Goal: Task Accomplishment & Management: Manage account settings

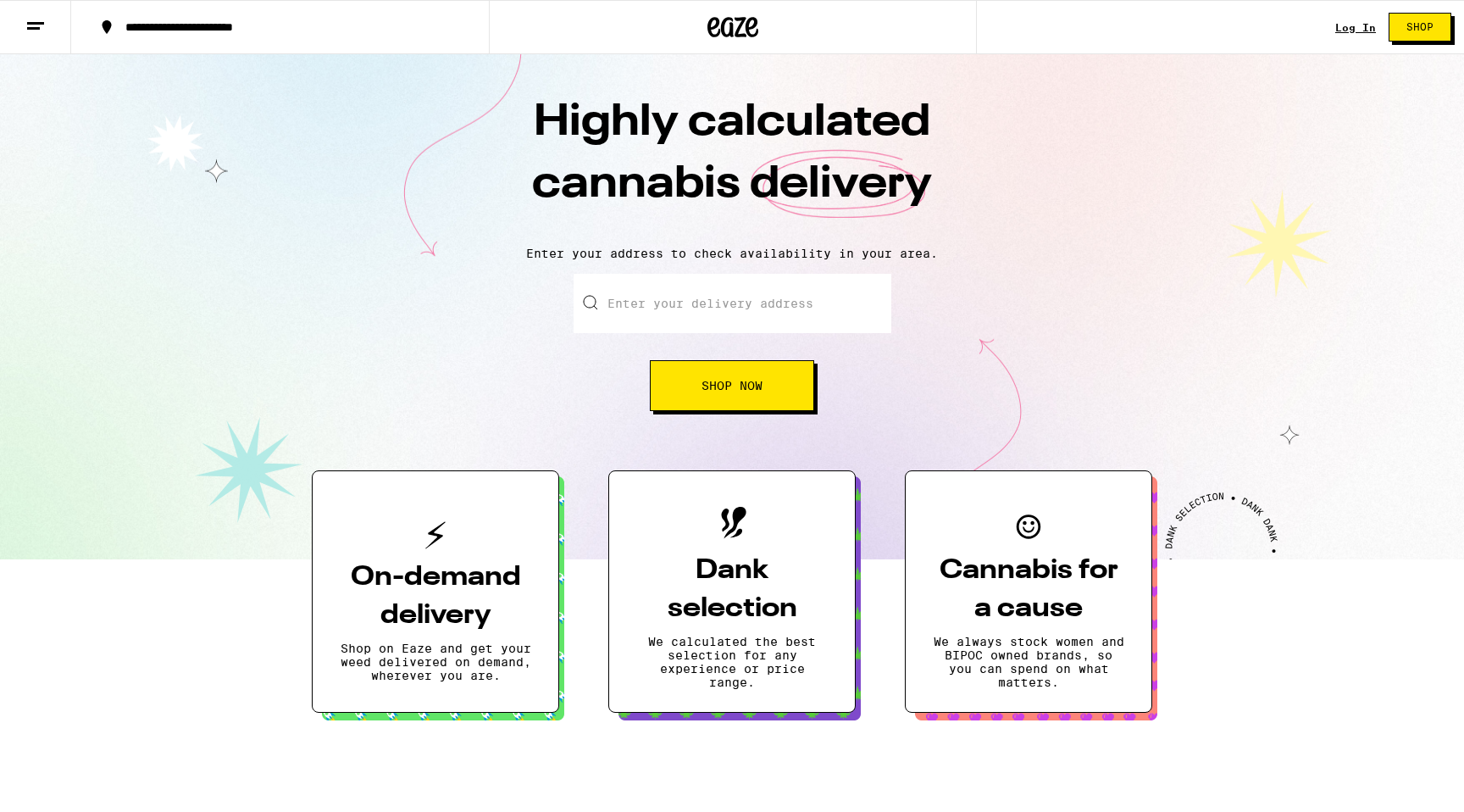
click at [1364, 26] on link "Log In" at bounding box center [1355, 28] width 40 height 11
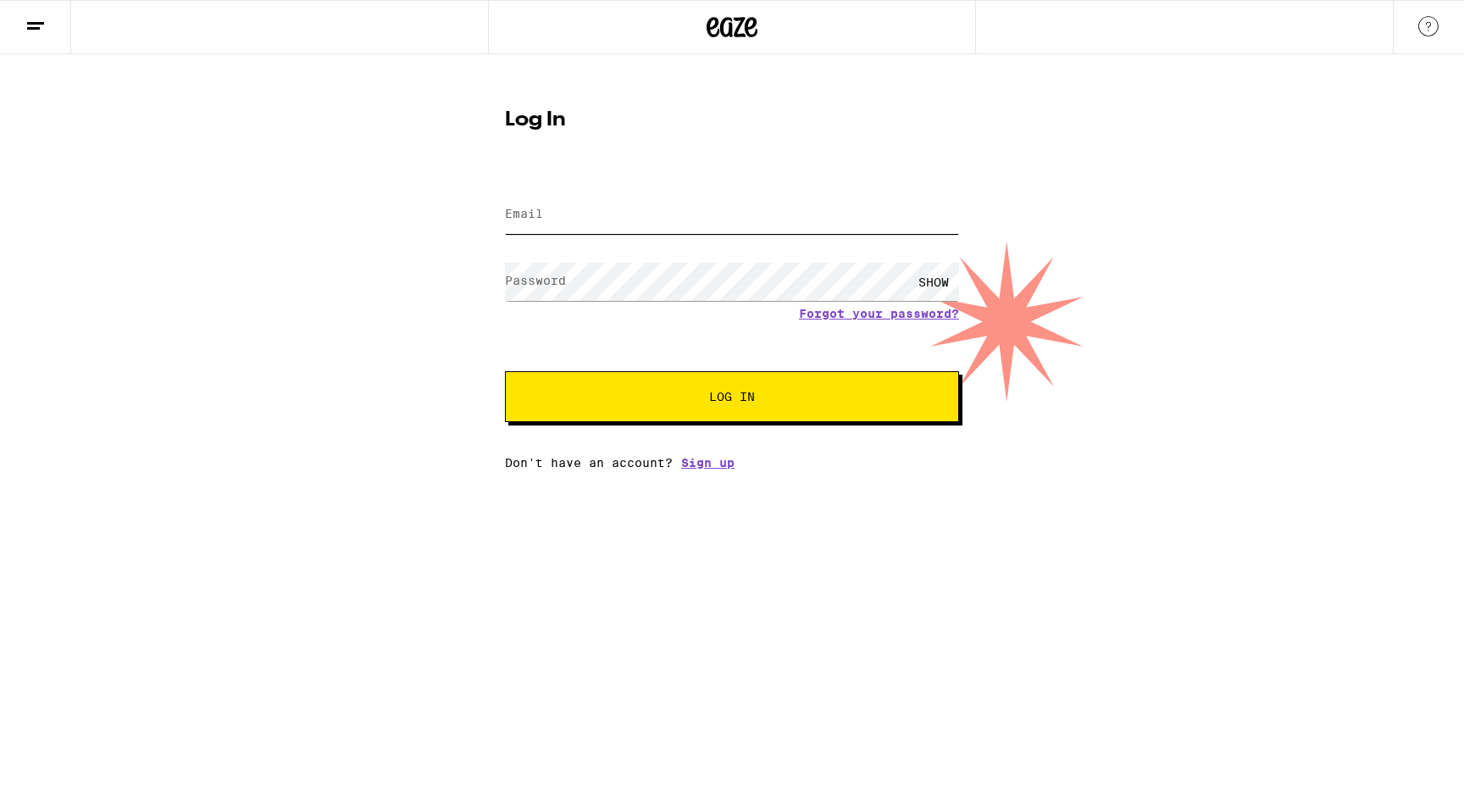
click at [586, 197] on input "Email" at bounding box center [732, 215] width 454 height 38
type input "[EMAIL_ADDRESS][DOMAIN_NAME]"
click at [505, 371] on button "Log In" at bounding box center [732, 396] width 454 height 51
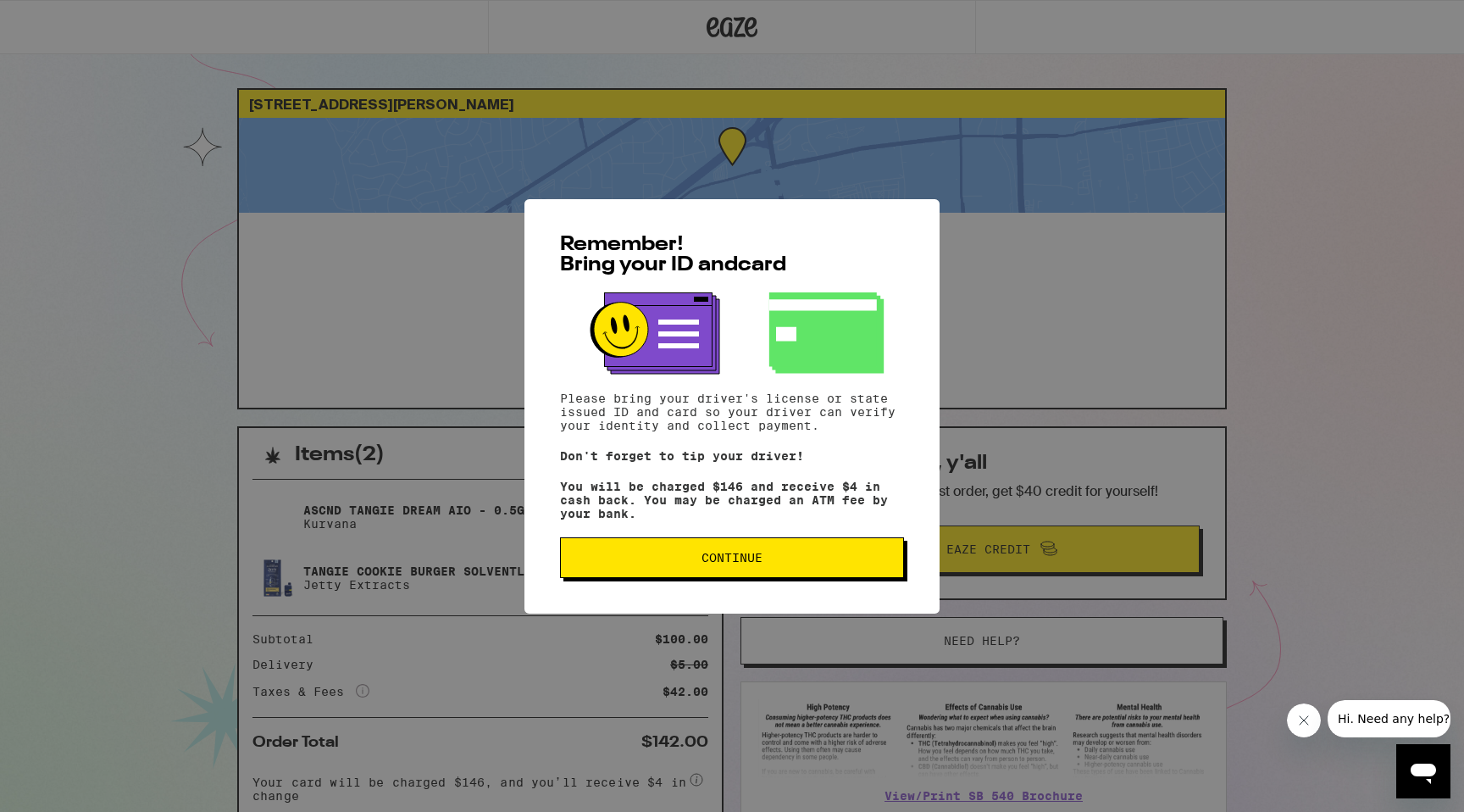
click at [726, 563] on span "Continue" at bounding box center [732, 557] width 61 height 12
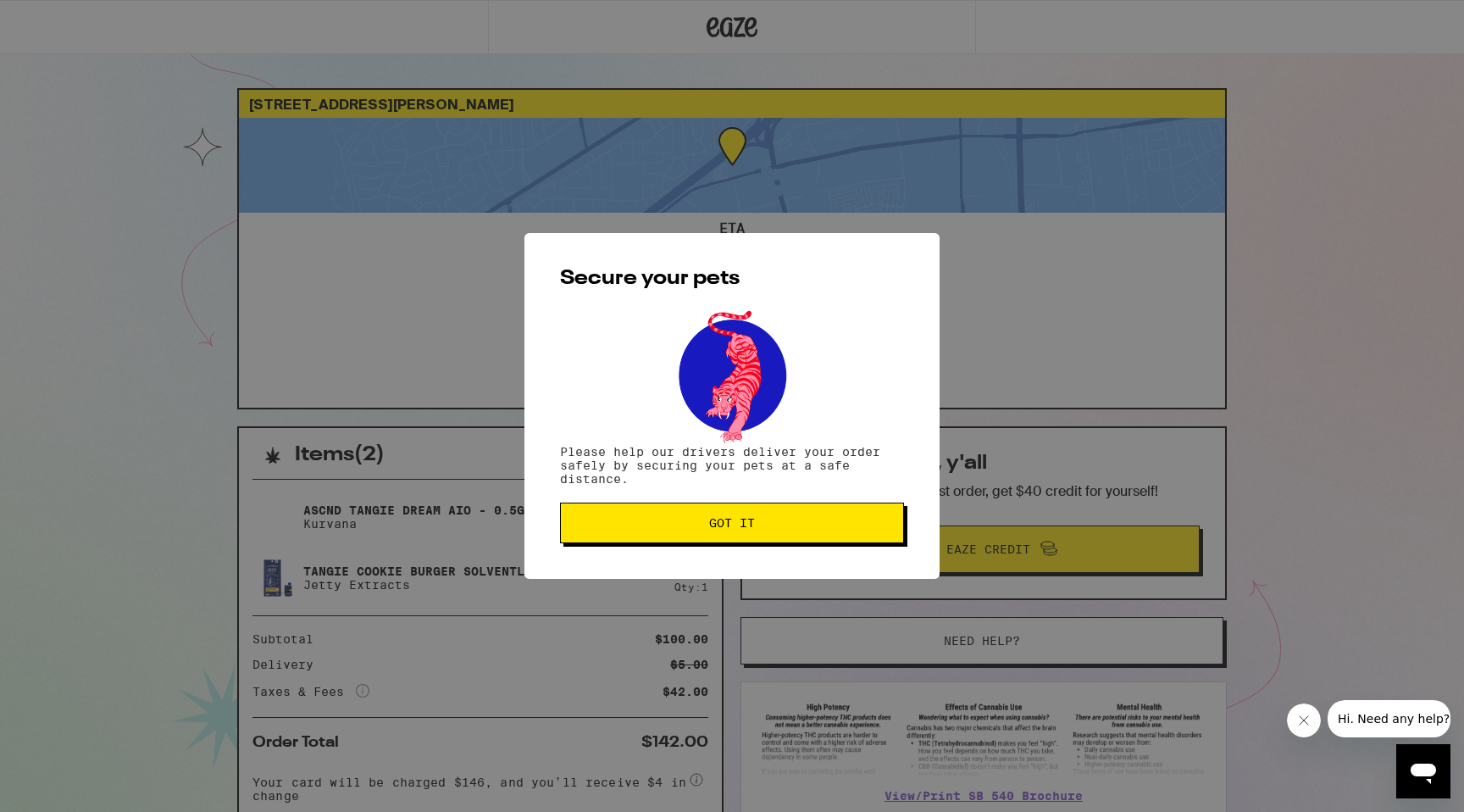
click at [741, 528] on span "Got it" at bounding box center [732, 522] width 46 height 12
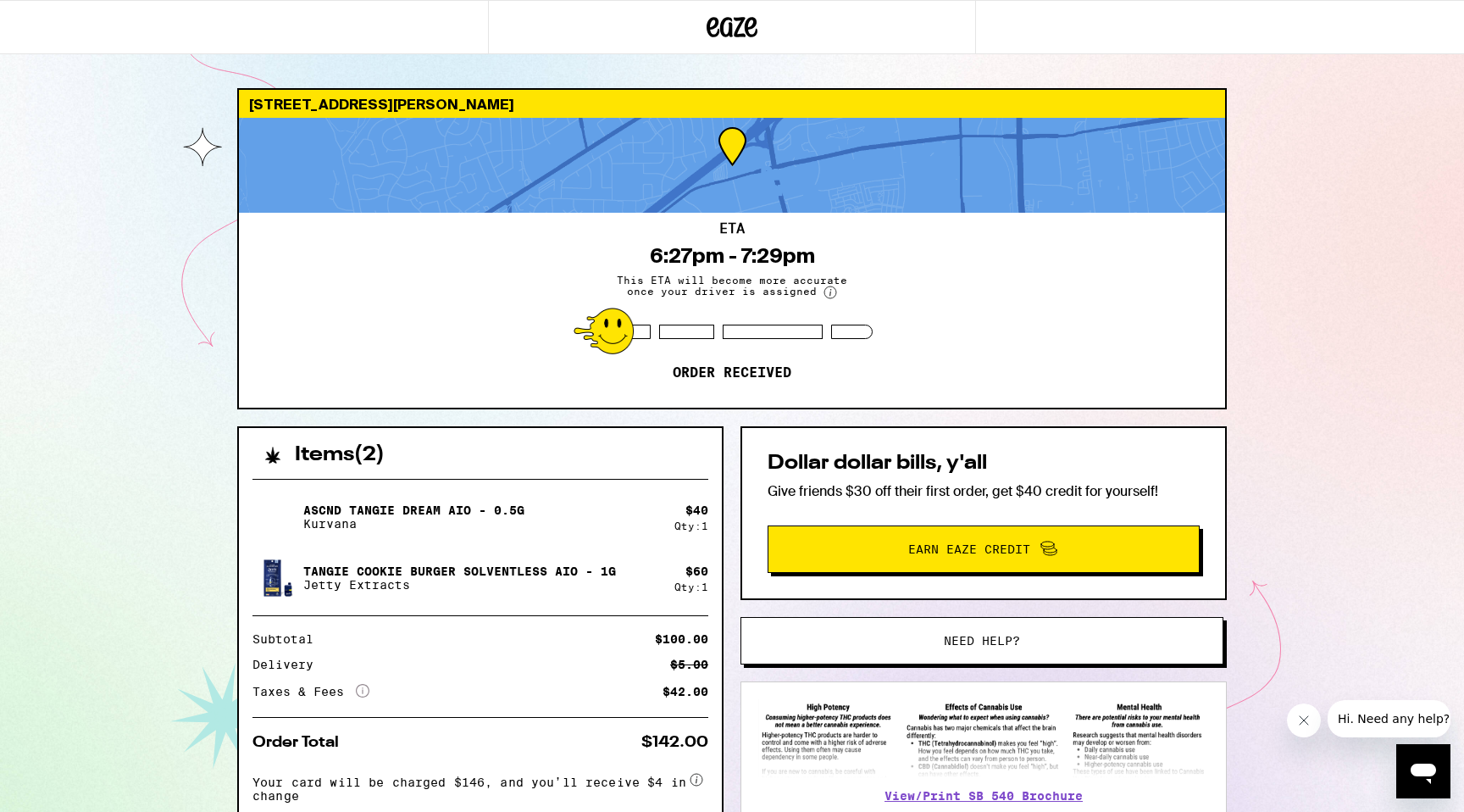
click at [890, 630] on button "Need help?" at bounding box center [981, 640] width 483 height 47
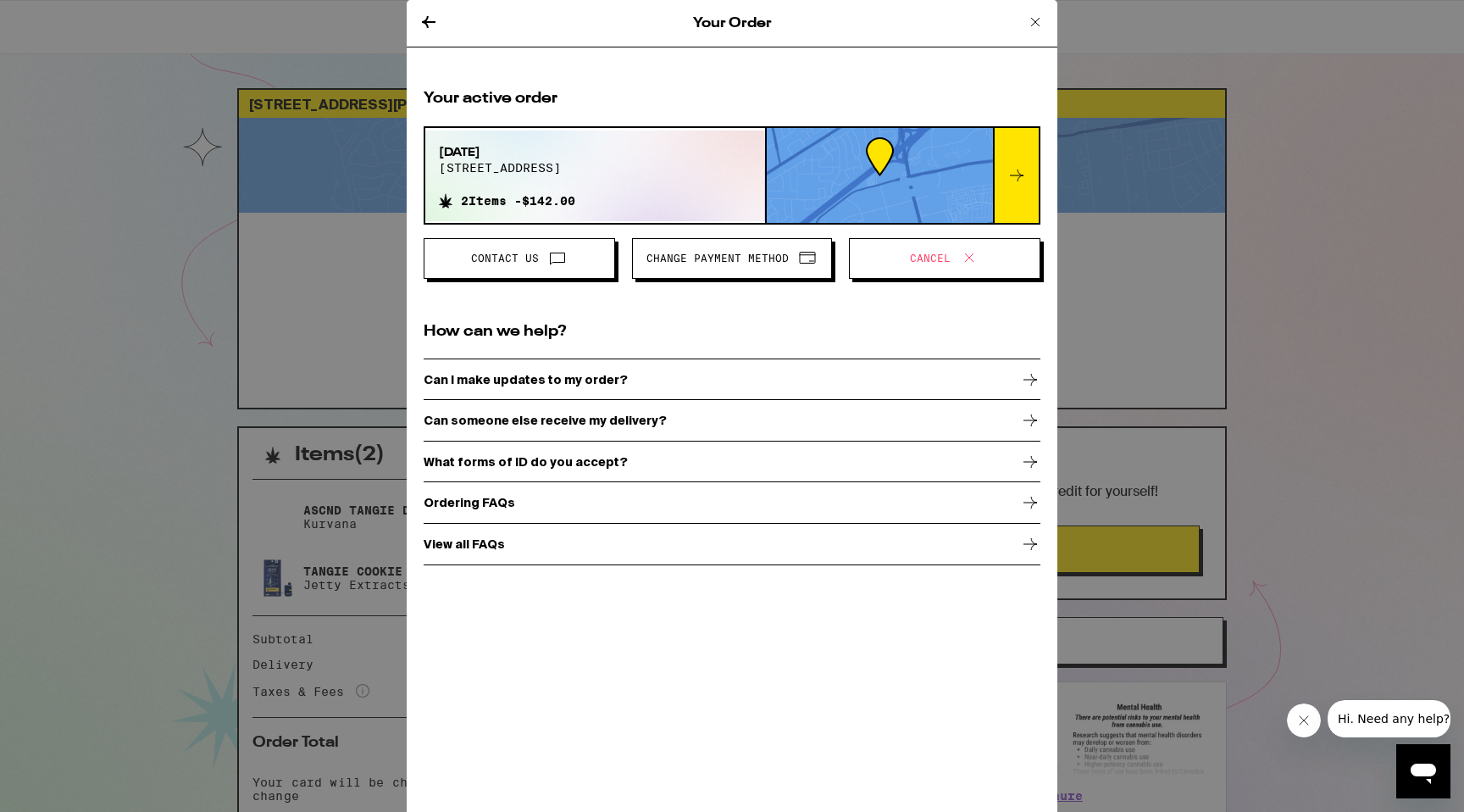
click at [921, 259] on span "Cancel" at bounding box center [929, 258] width 40 height 10
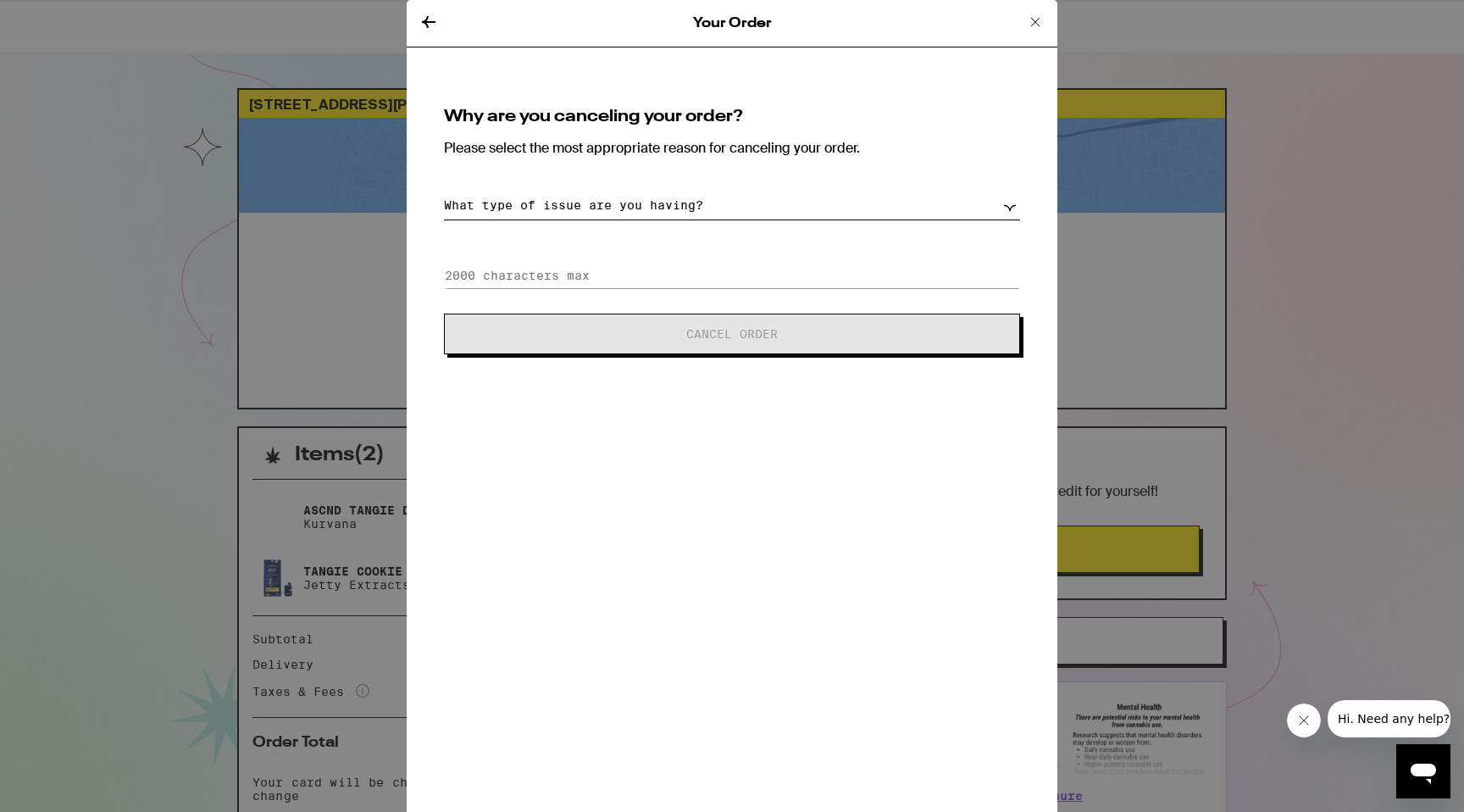
click at [863, 192] on select "What type of issue are you having? Order taking too long Order arriving too soo…" at bounding box center [732, 205] width 576 height 30
select select "long-eta"
click at [444, 191] on select "What type of issue are you having? Order taking too long Order arriving too soo…" at bounding box center [732, 205] width 576 height 30
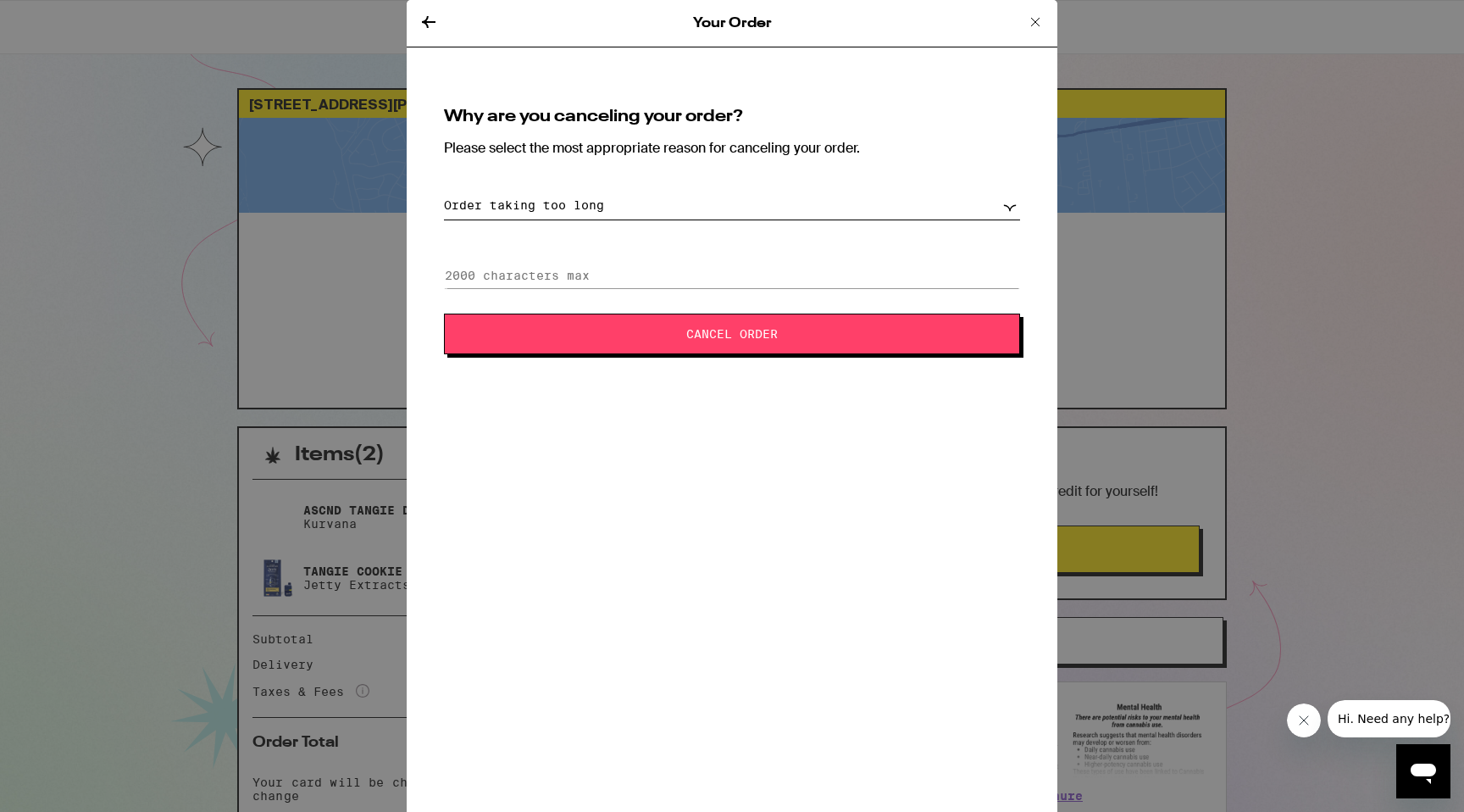
click at [831, 335] on span "Cancel Order" at bounding box center [732, 333] width 439 height 12
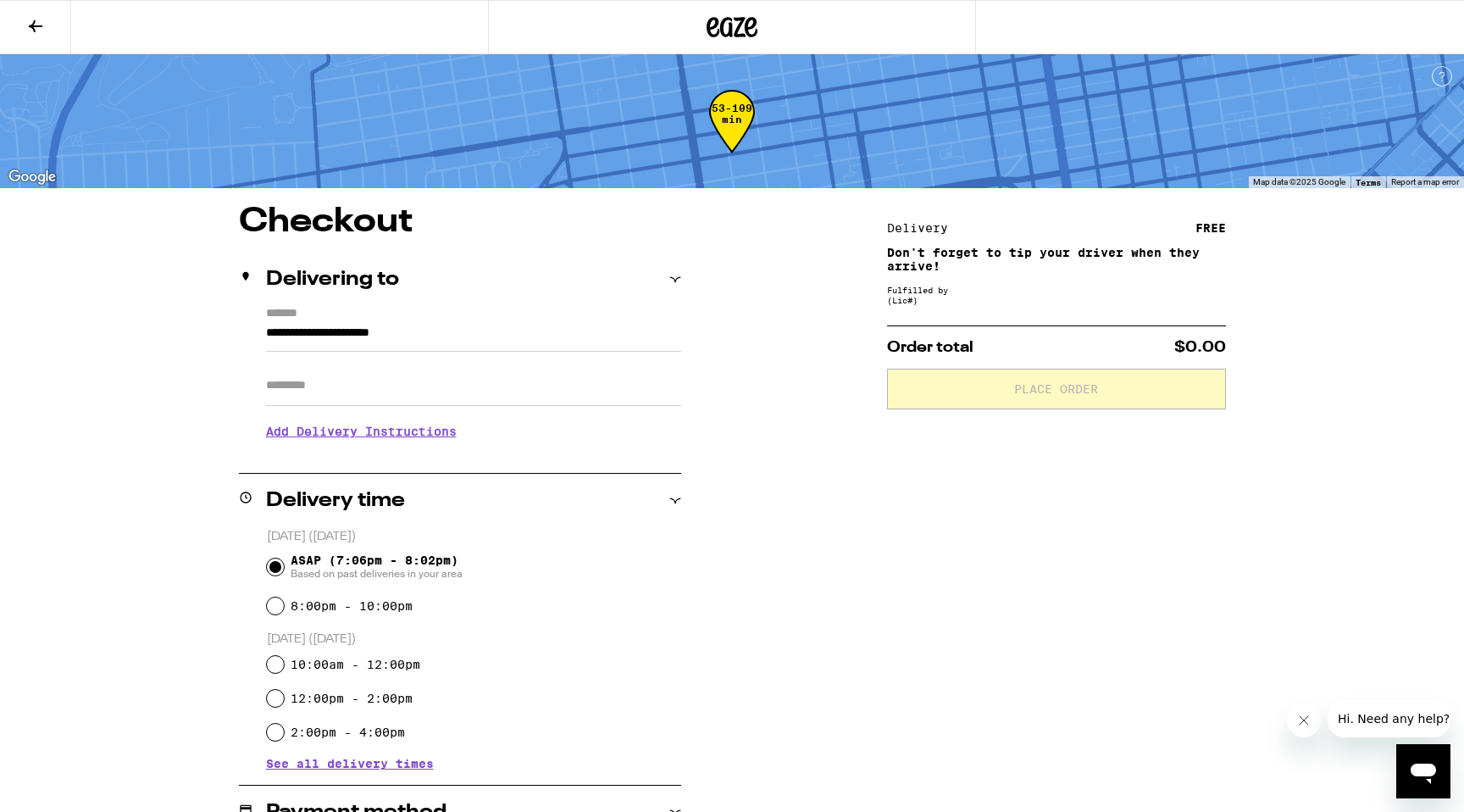
click at [714, 30] on icon at bounding box center [732, 27] width 51 height 30
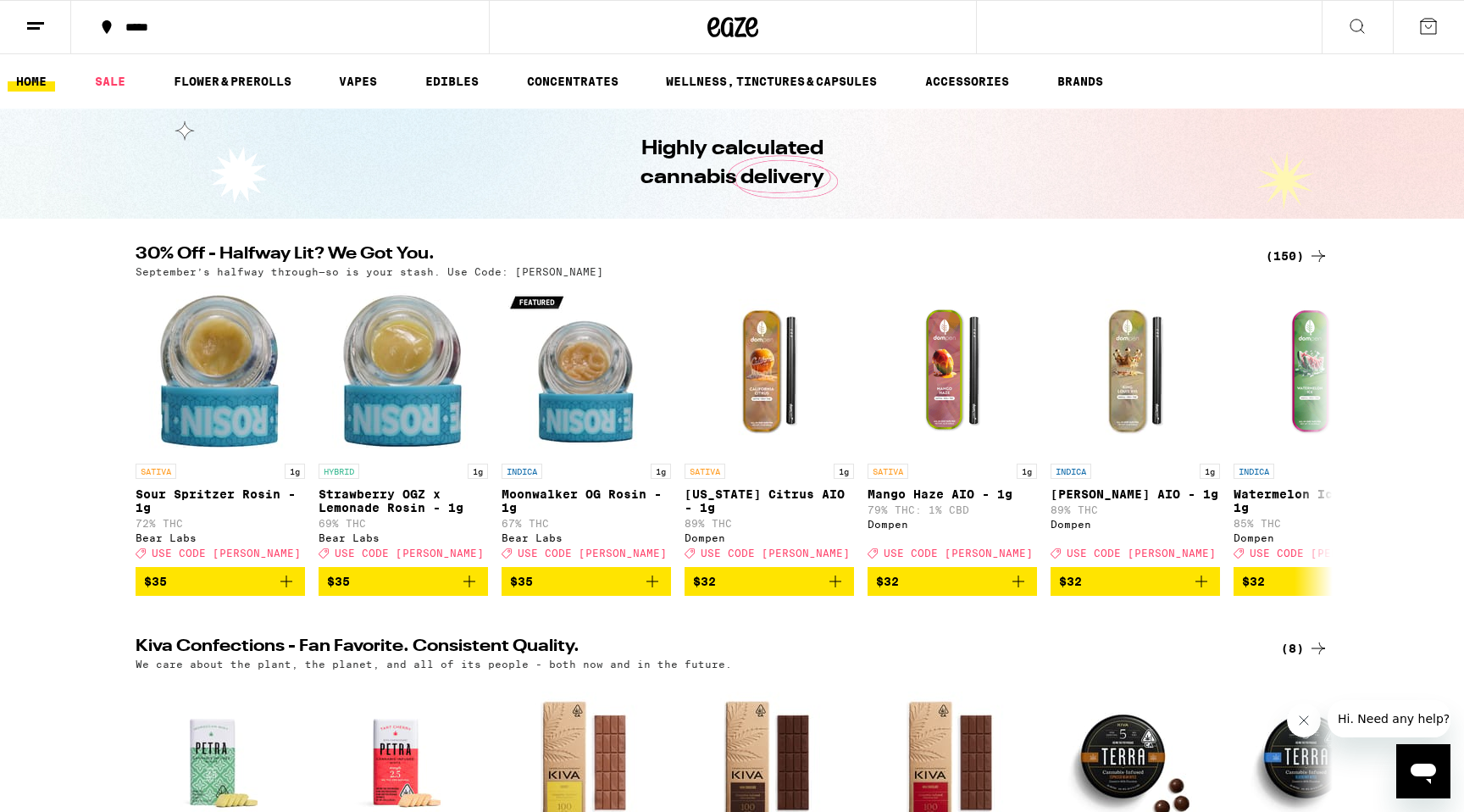
click at [1448, 30] on button at bounding box center [1428, 27] width 71 height 53
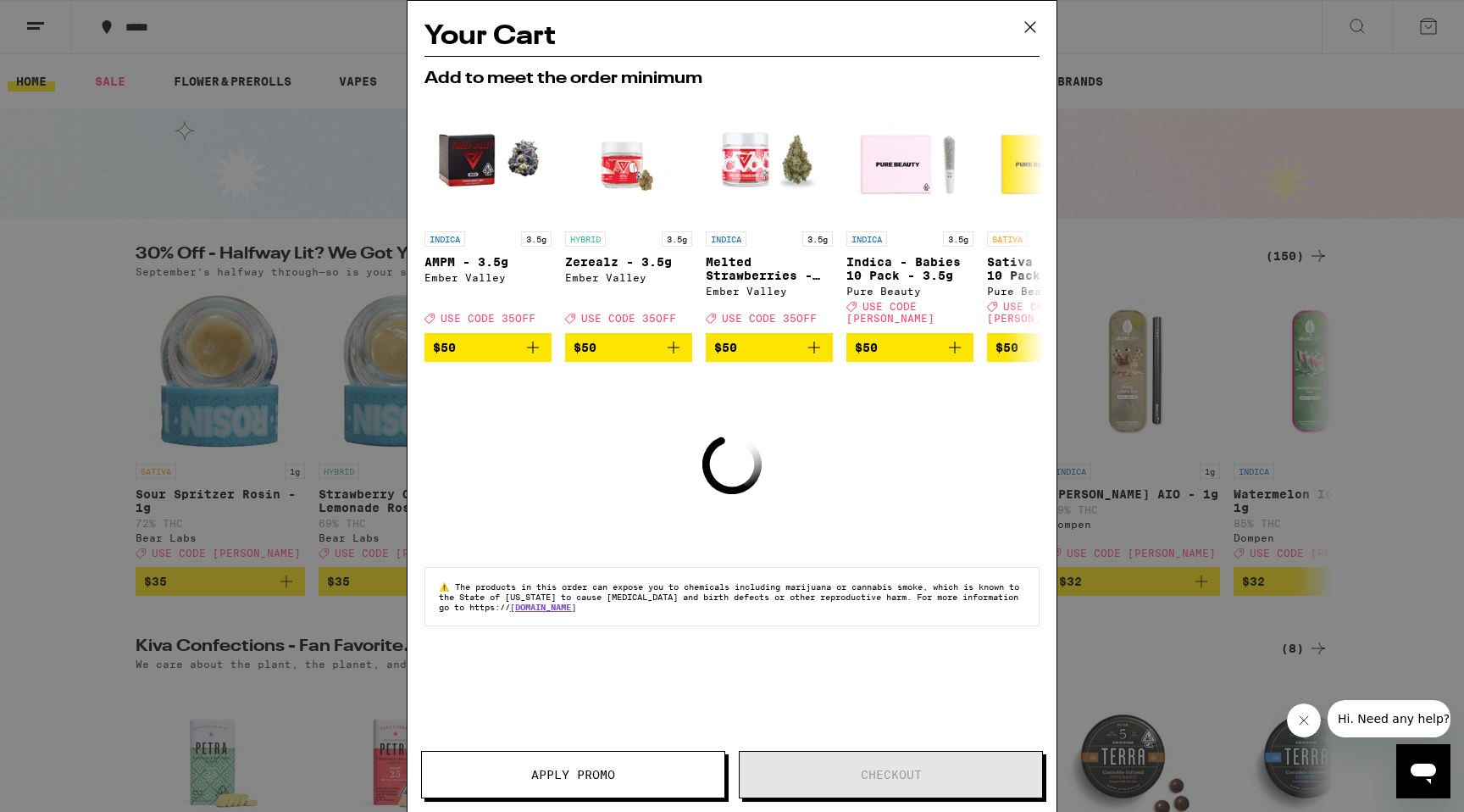
click at [30, 22] on div "Your Cart Add to meet the order minimum INDICA 3.5g AMPM - 3.5g Ember Valley De…" at bounding box center [732, 406] width 1464 height 812
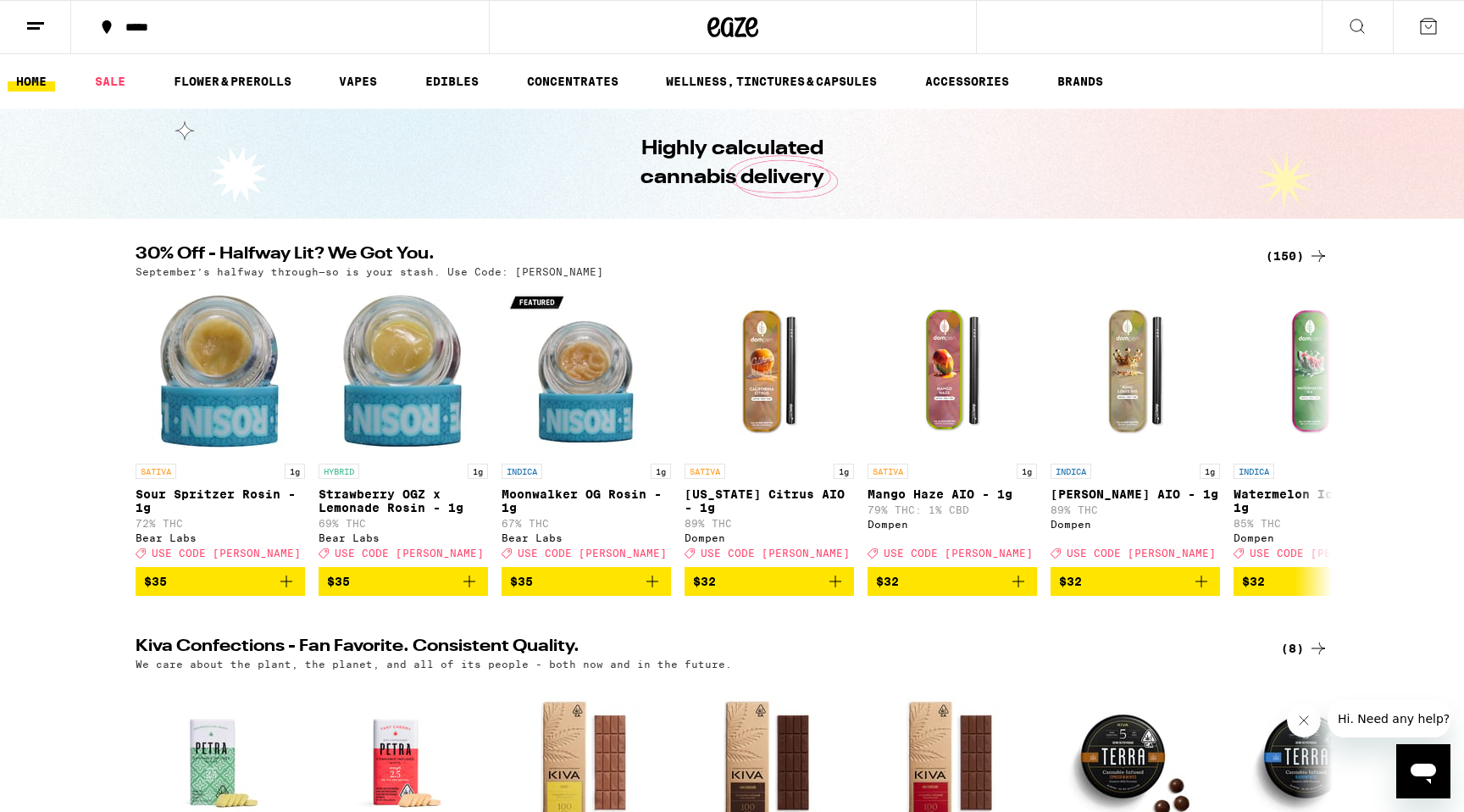
click at [30, 28] on line at bounding box center [33, 28] width 13 height 0
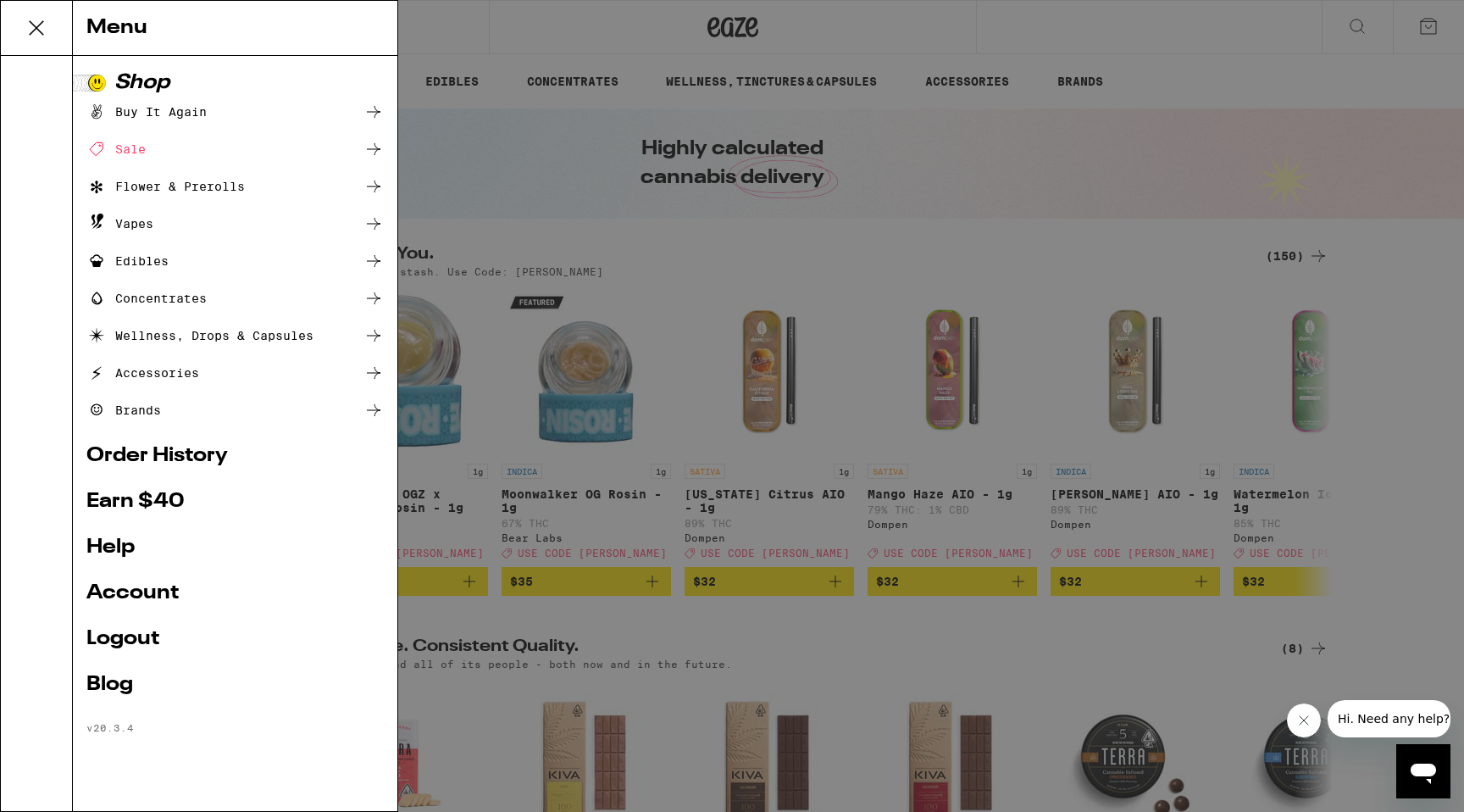
click at [170, 462] on link "Order History" at bounding box center [235, 456] width 297 height 21
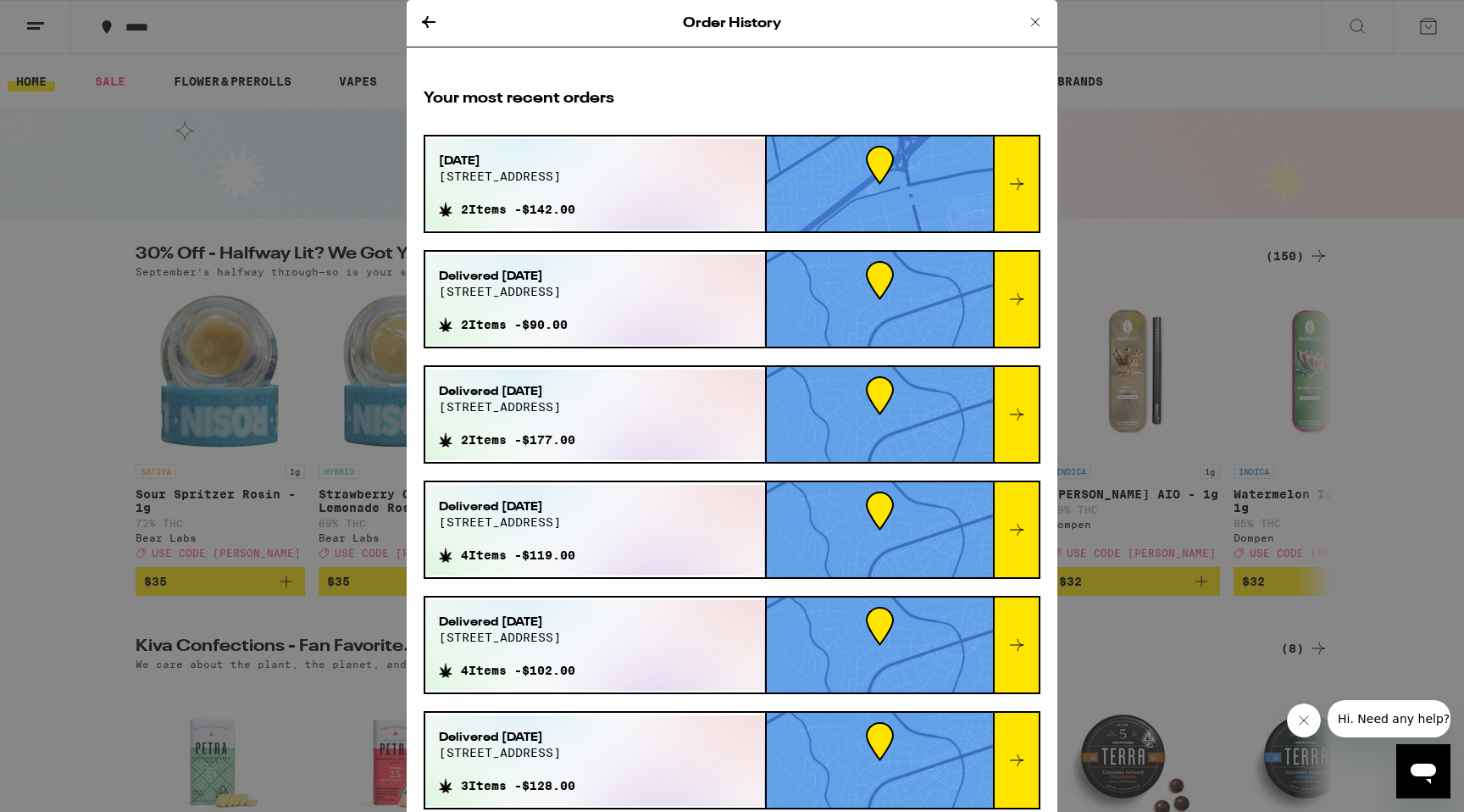
click at [1007, 186] on icon at bounding box center [1016, 184] width 21 height 21
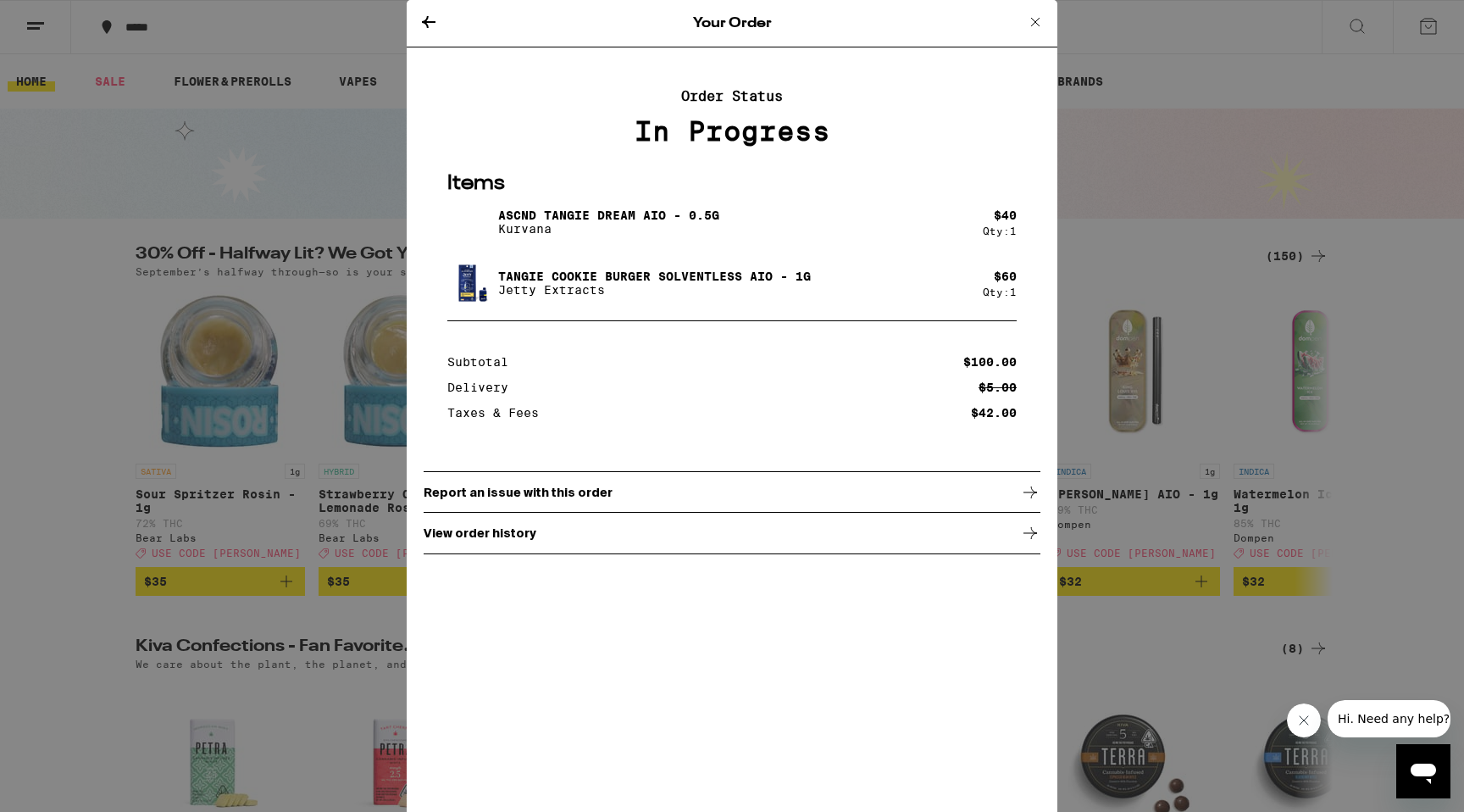
click at [434, 26] on icon at bounding box center [428, 21] width 21 height 21
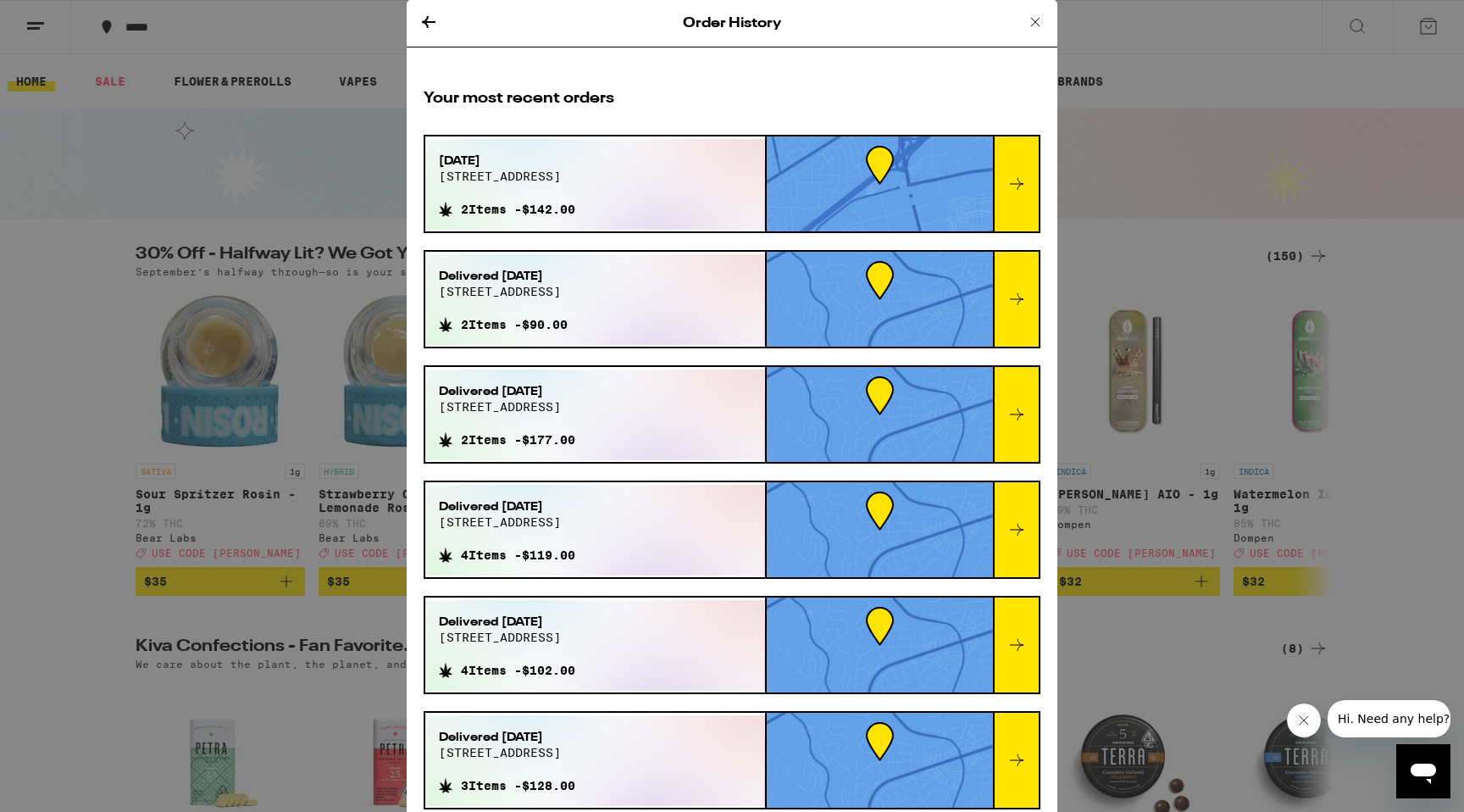
click at [425, 21] on icon at bounding box center [428, 21] width 13 height 12
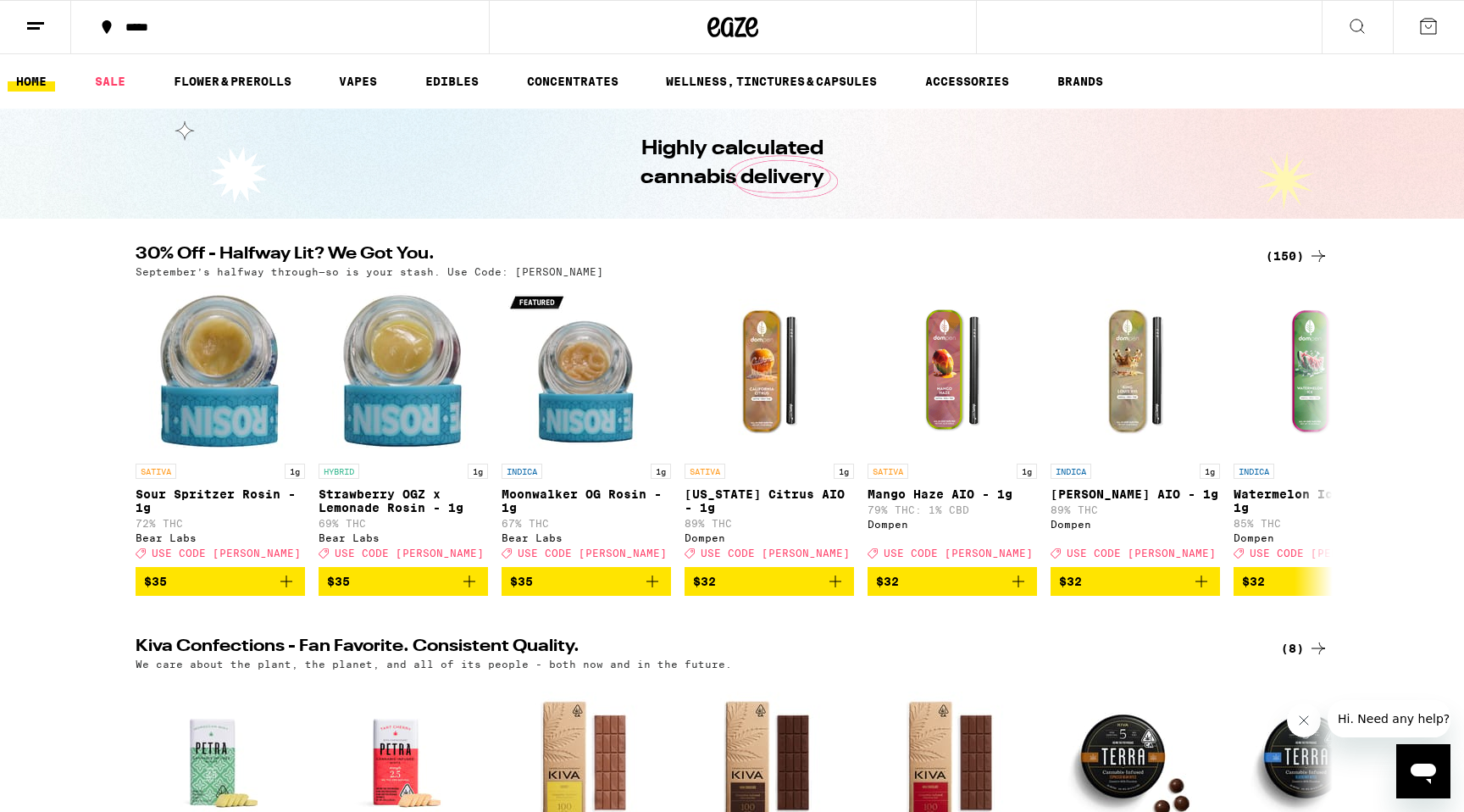
click at [28, 33] on icon at bounding box center [35, 26] width 21 height 21
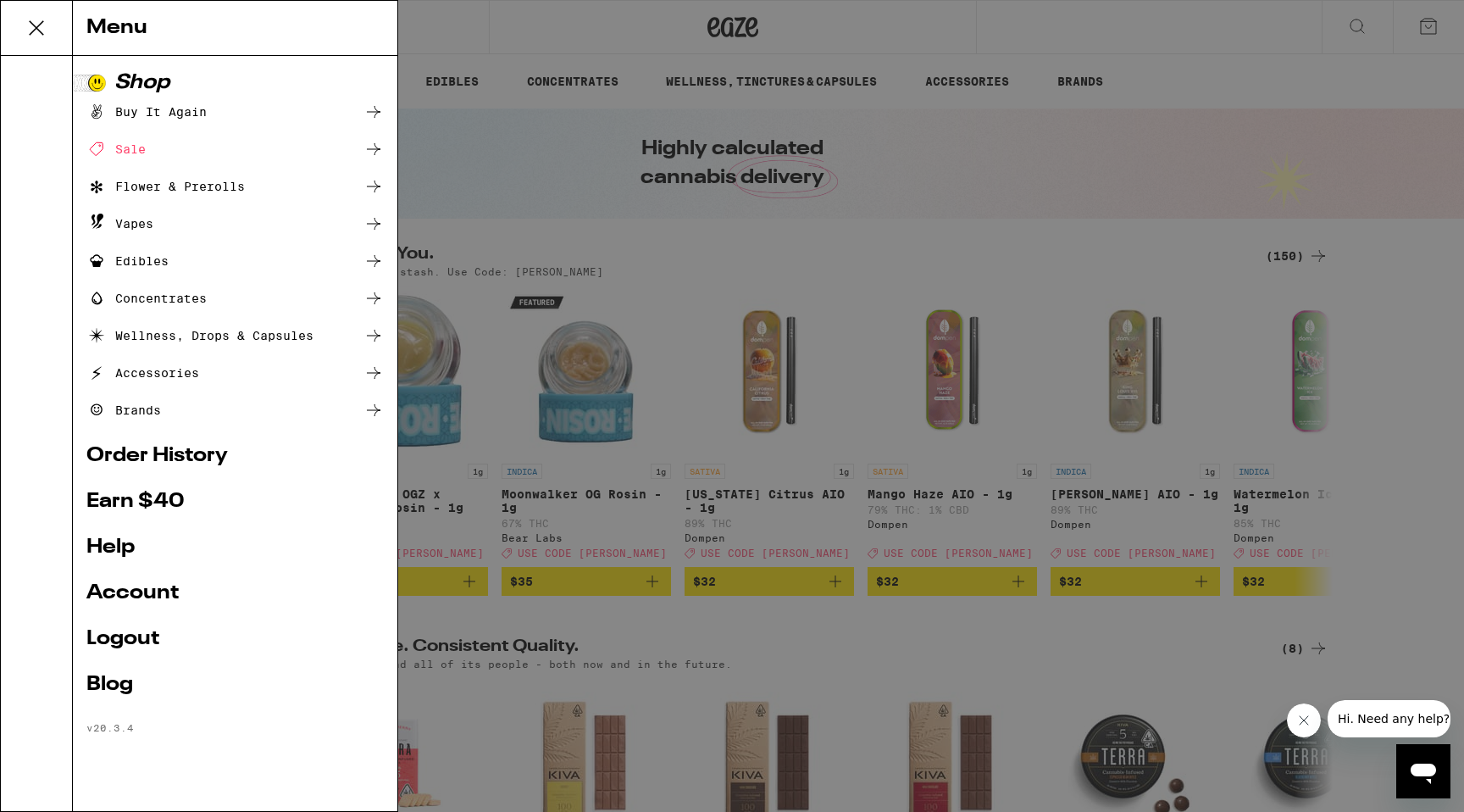
click at [139, 451] on link "Order History" at bounding box center [235, 456] width 297 height 21
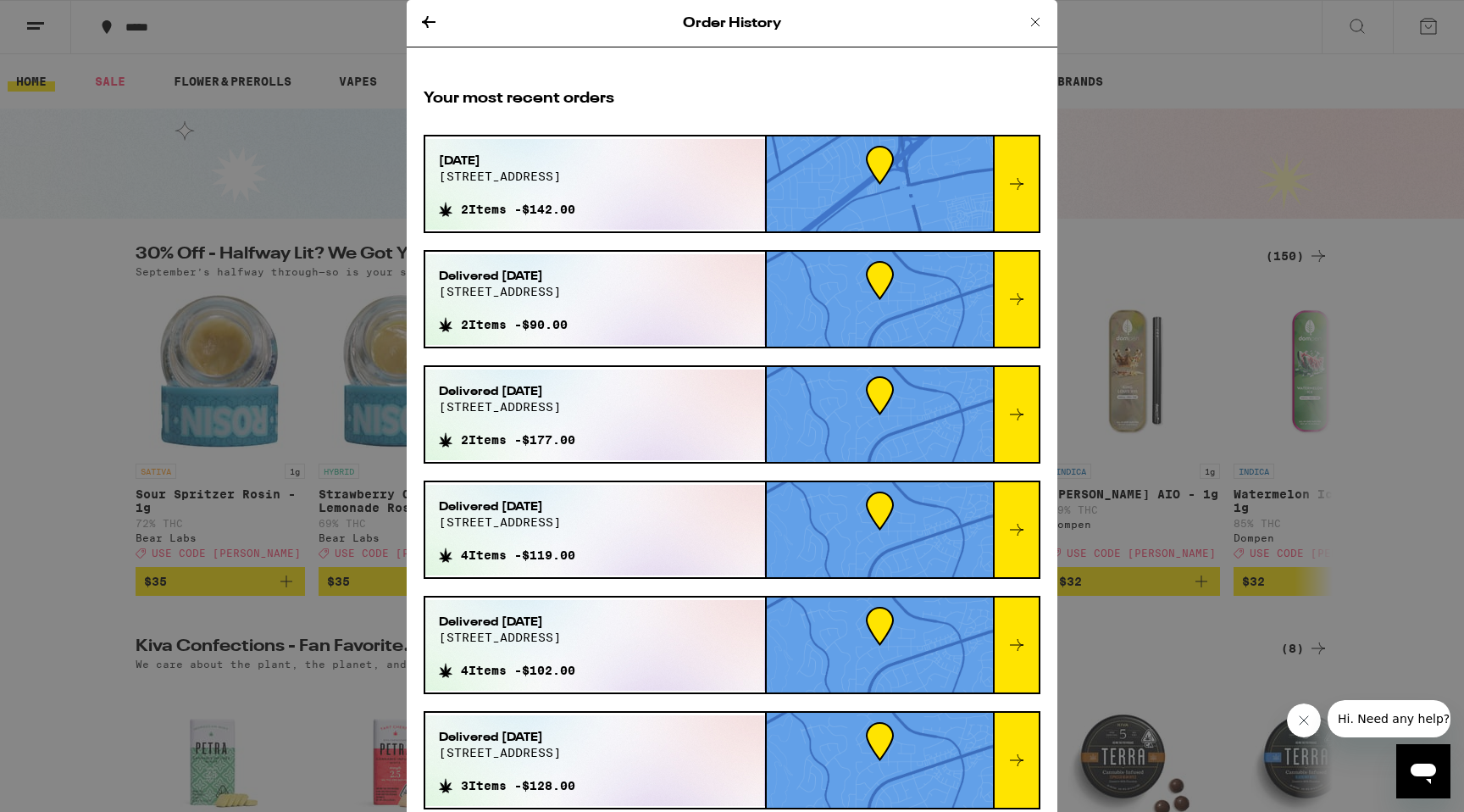
click at [899, 213] on div at bounding box center [879, 184] width 227 height 95
click at [527, 180] on span "10683 white rock rd" at bounding box center [507, 175] width 136 height 13
click at [1006, 175] on div at bounding box center [1015, 184] width 46 height 95
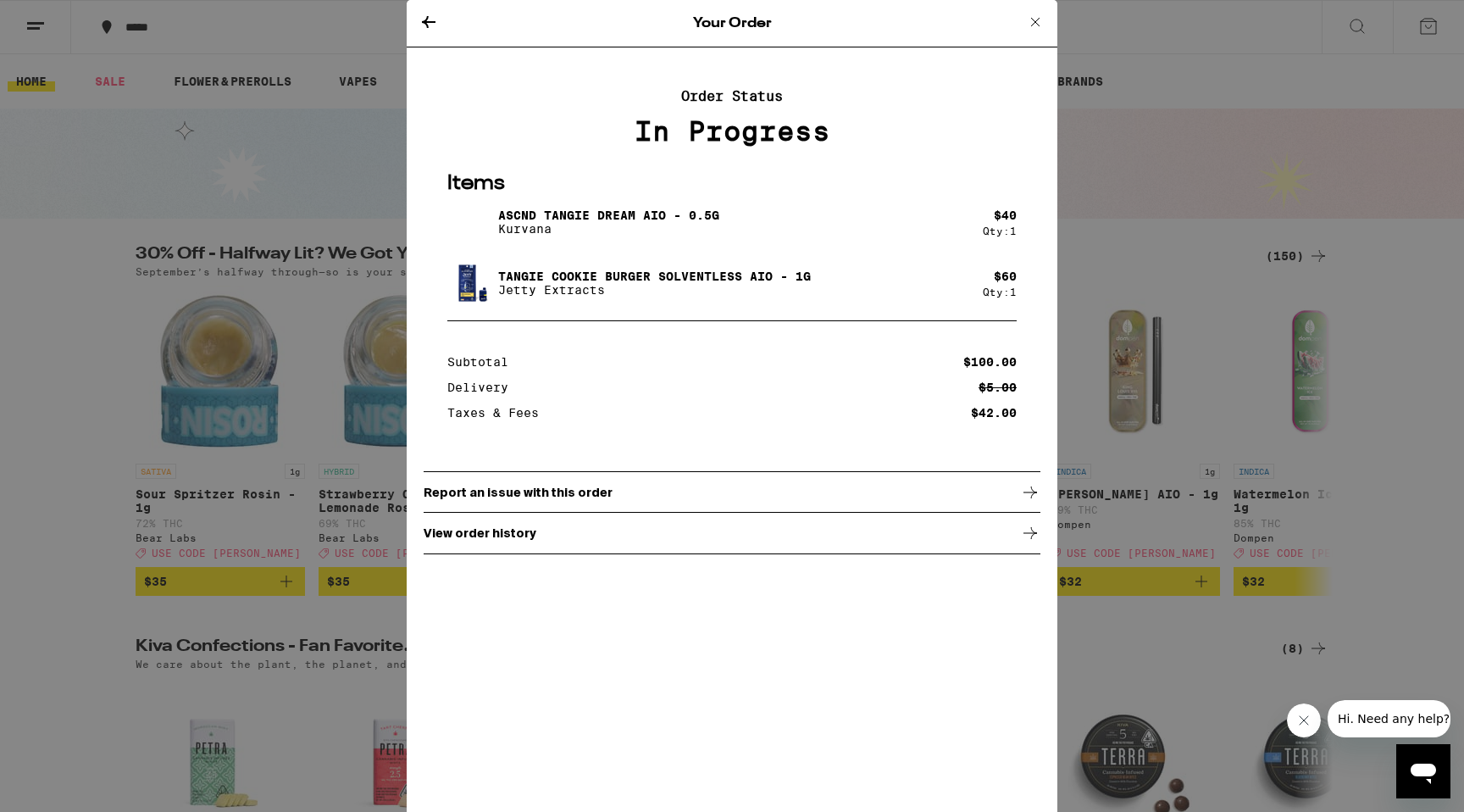
click at [1150, 189] on div "Your Order Order Status In Progress Items ASCND Tangie Dream AIO - 0.5g Kurvana…" at bounding box center [732, 406] width 1464 height 812
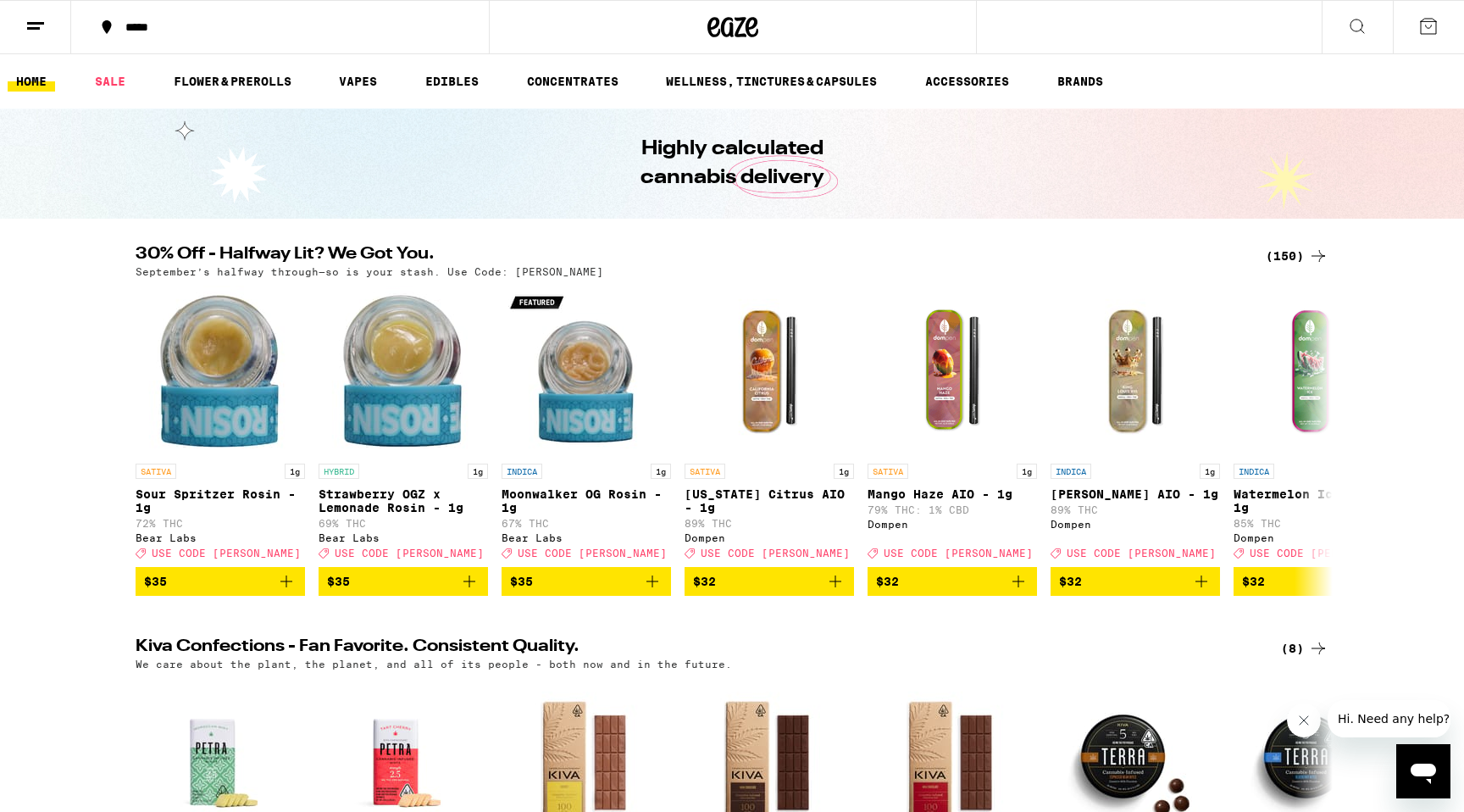
click at [34, 20] on icon at bounding box center [35, 26] width 21 height 21
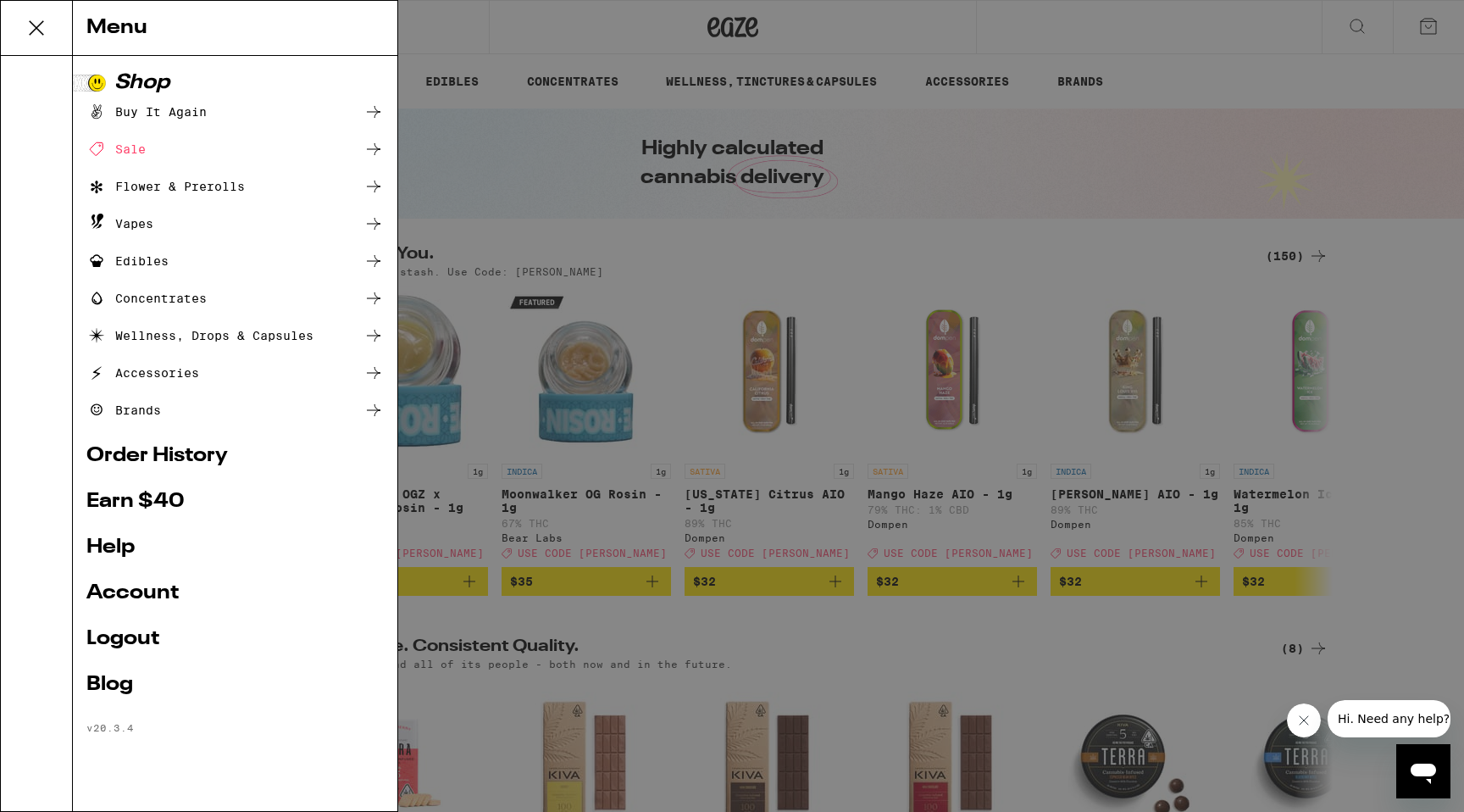
click at [146, 592] on link "Account" at bounding box center [235, 593] width 297 height 21
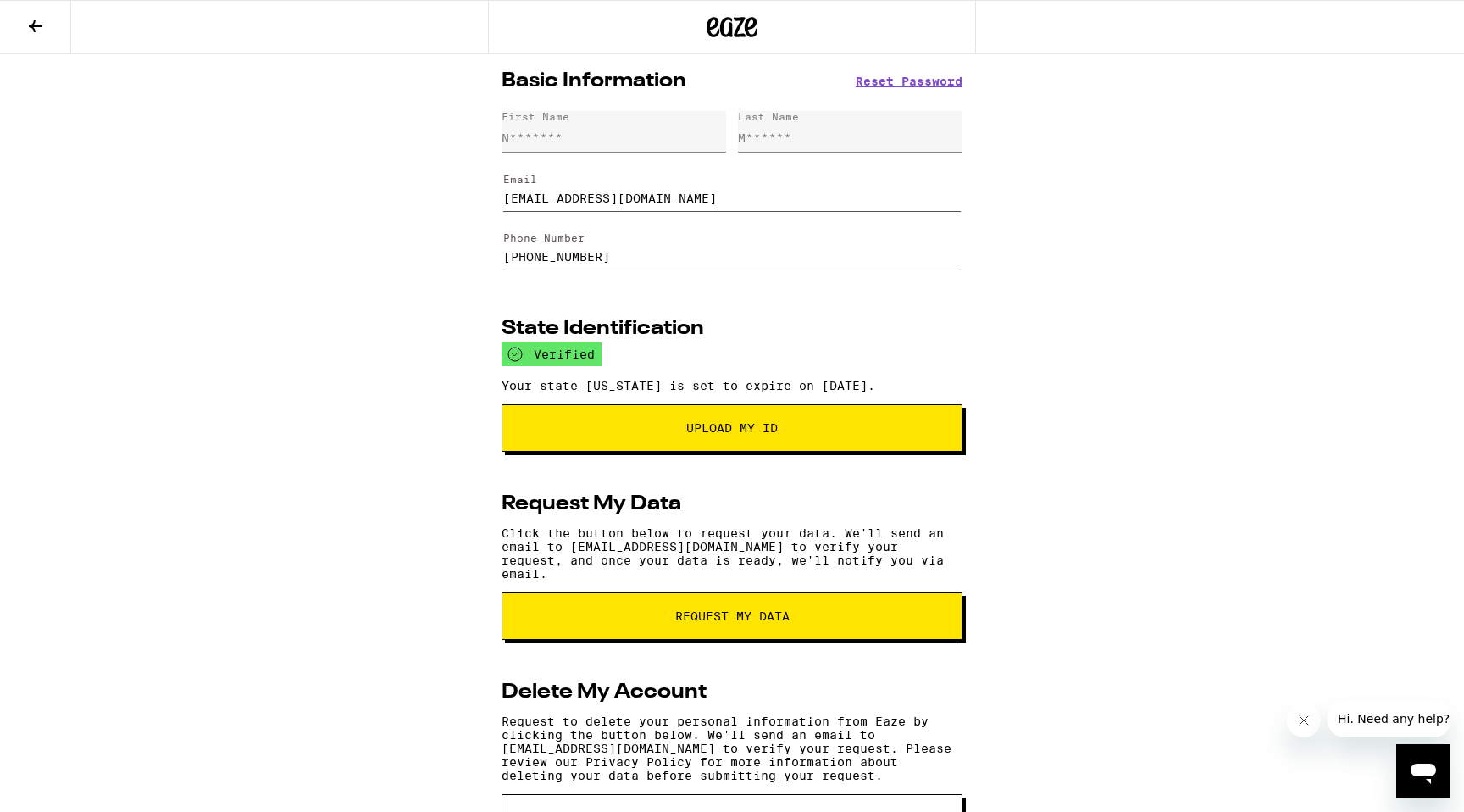
scroll to position [86, 0]
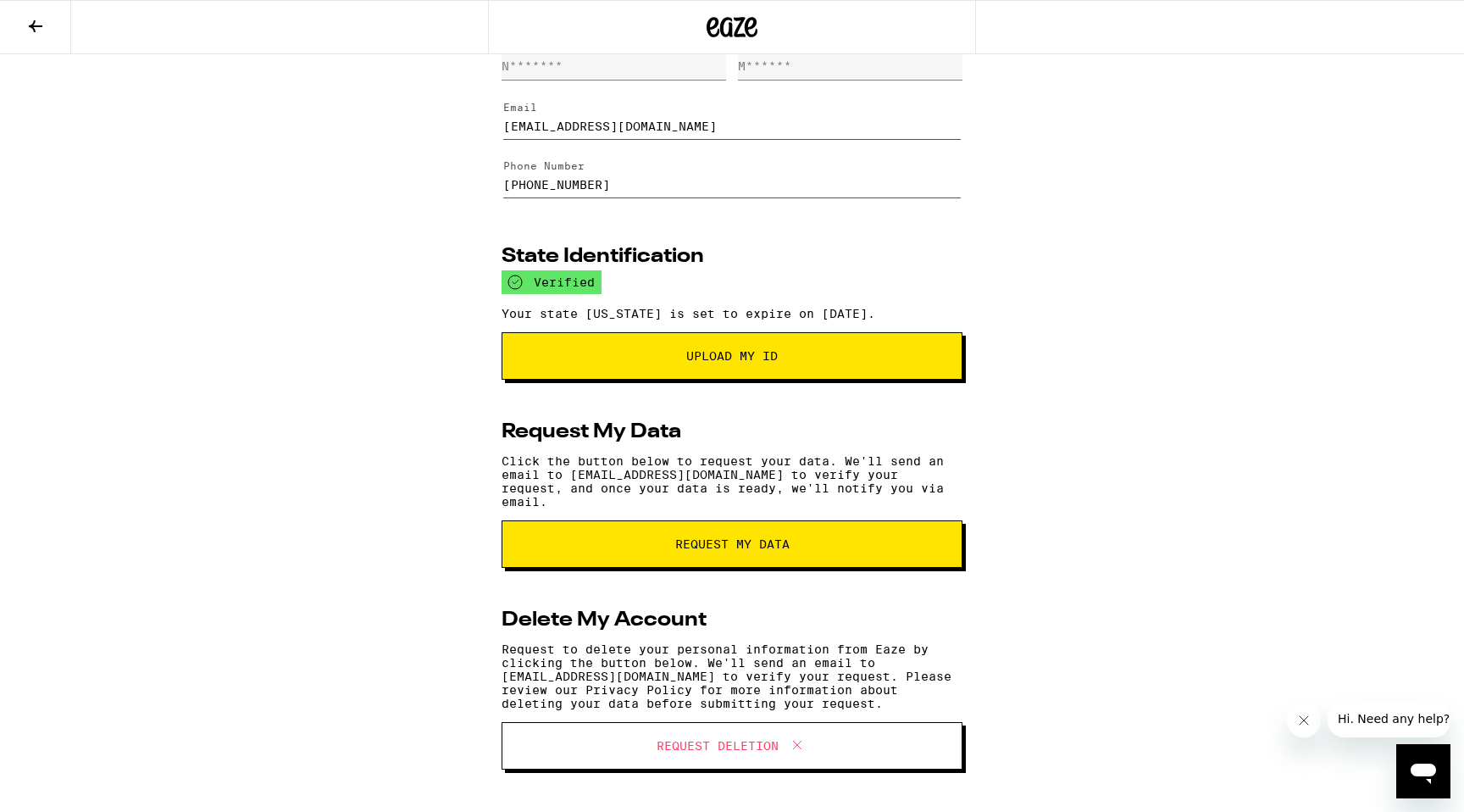
click at [734, 36] on icon at bounding box center [732, 27] width 51 height 30
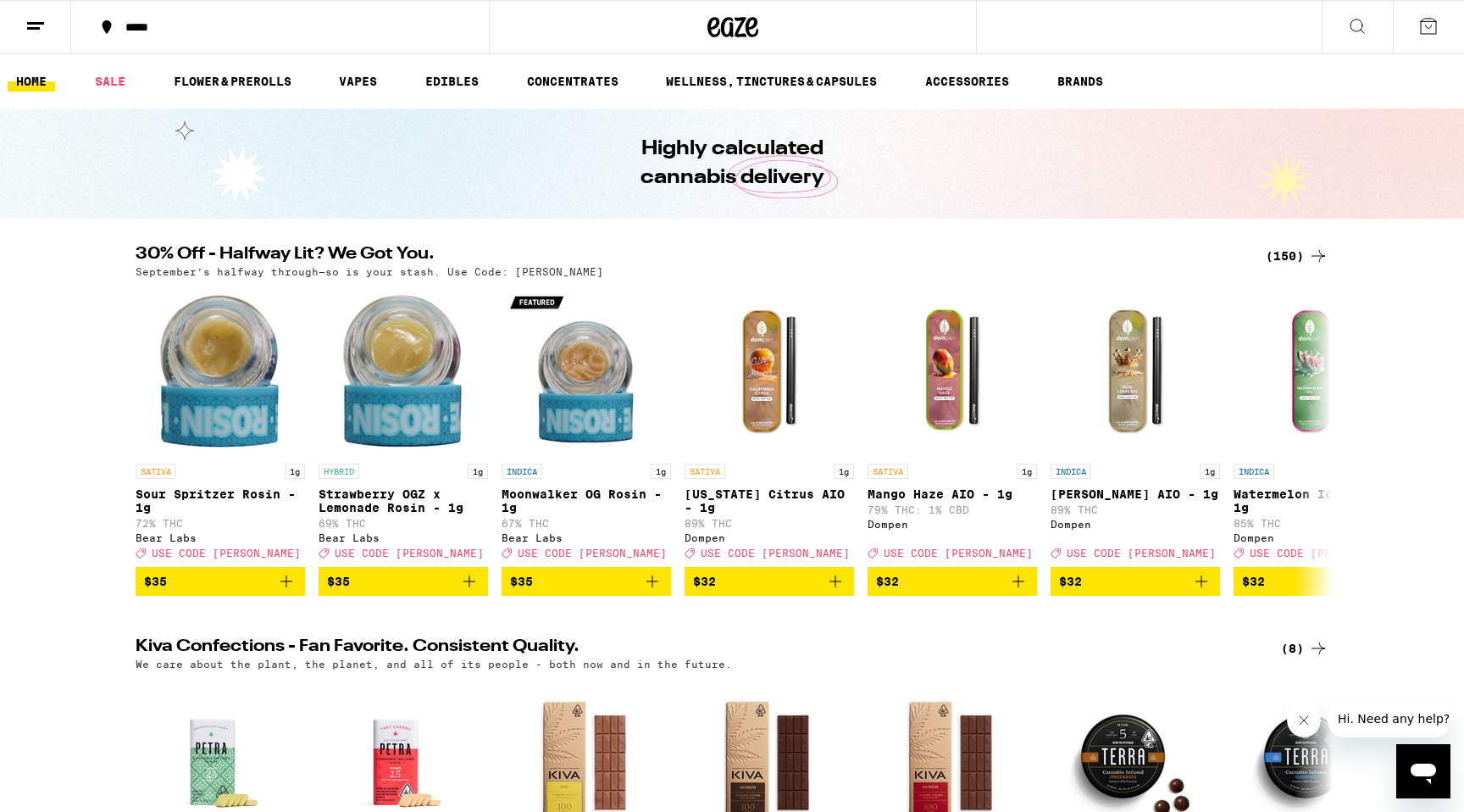
click at [35, 18] on icon at bounding box center [35, 26] width 21 height 21
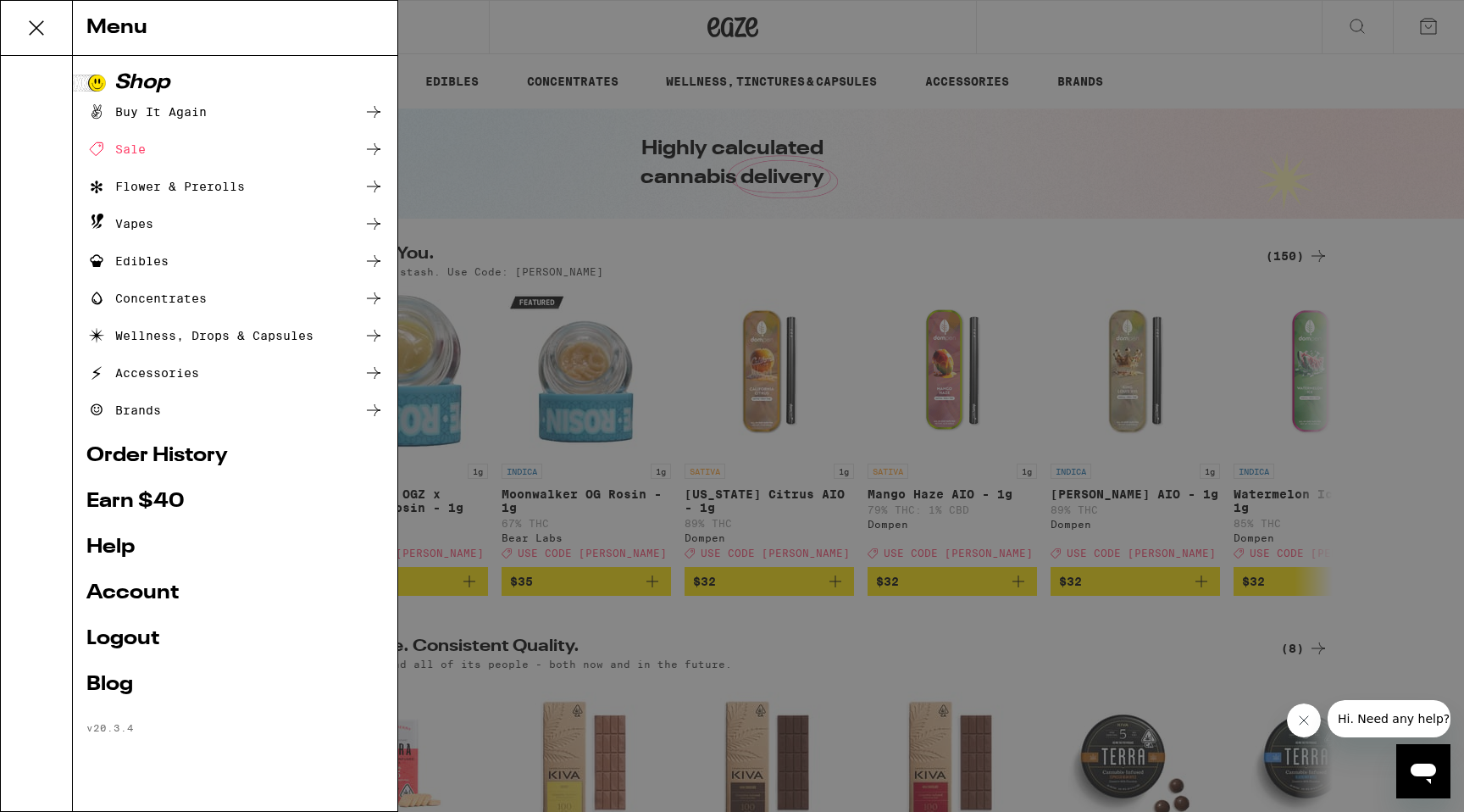
click at [116, 591] on link "Account" at bounding box center [235, 593] width 297 height 21
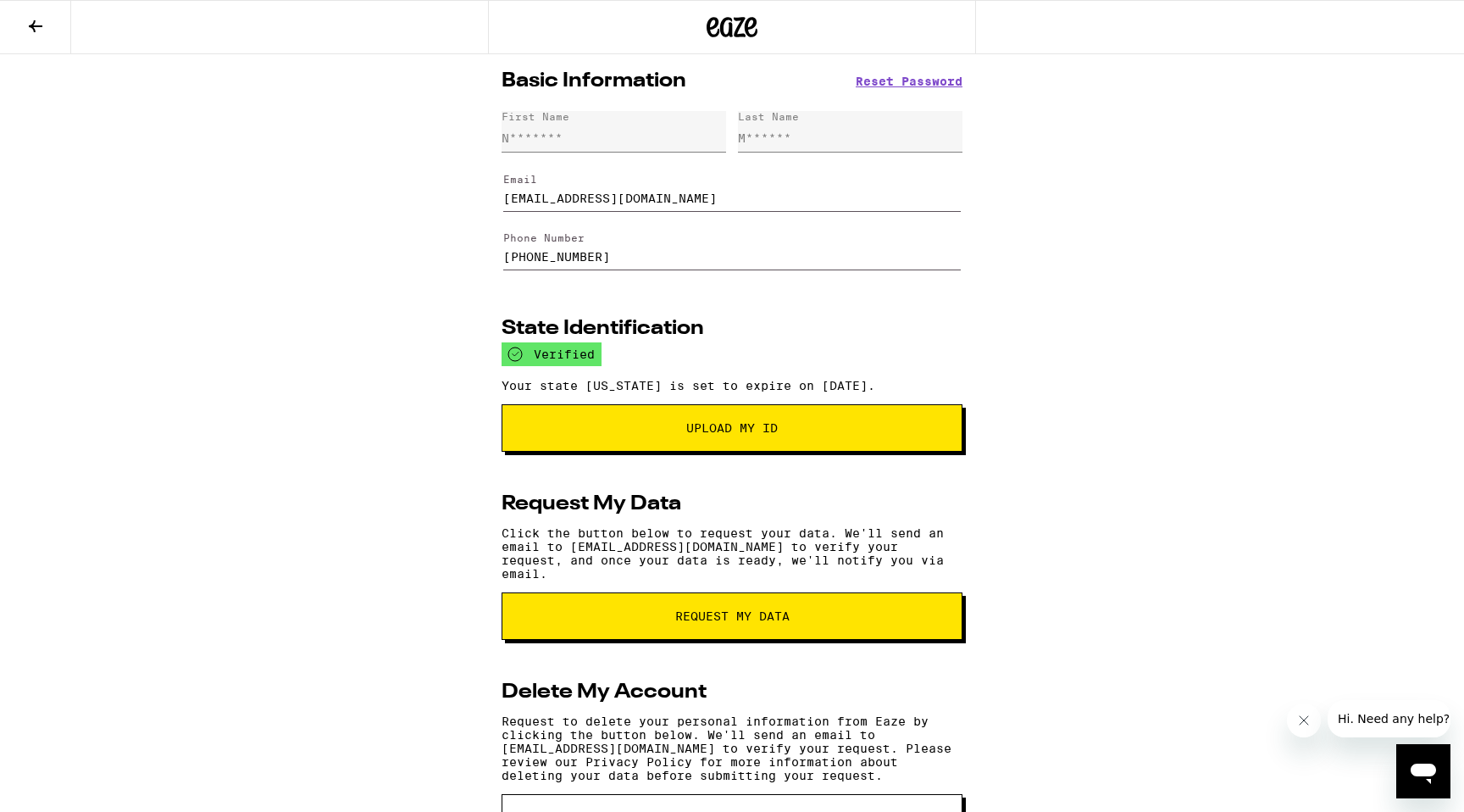
click at [30, 23] on icon at bounding box center [35, 26] width 21 height 21
